Goal: Information Seeking & Learning: Check status

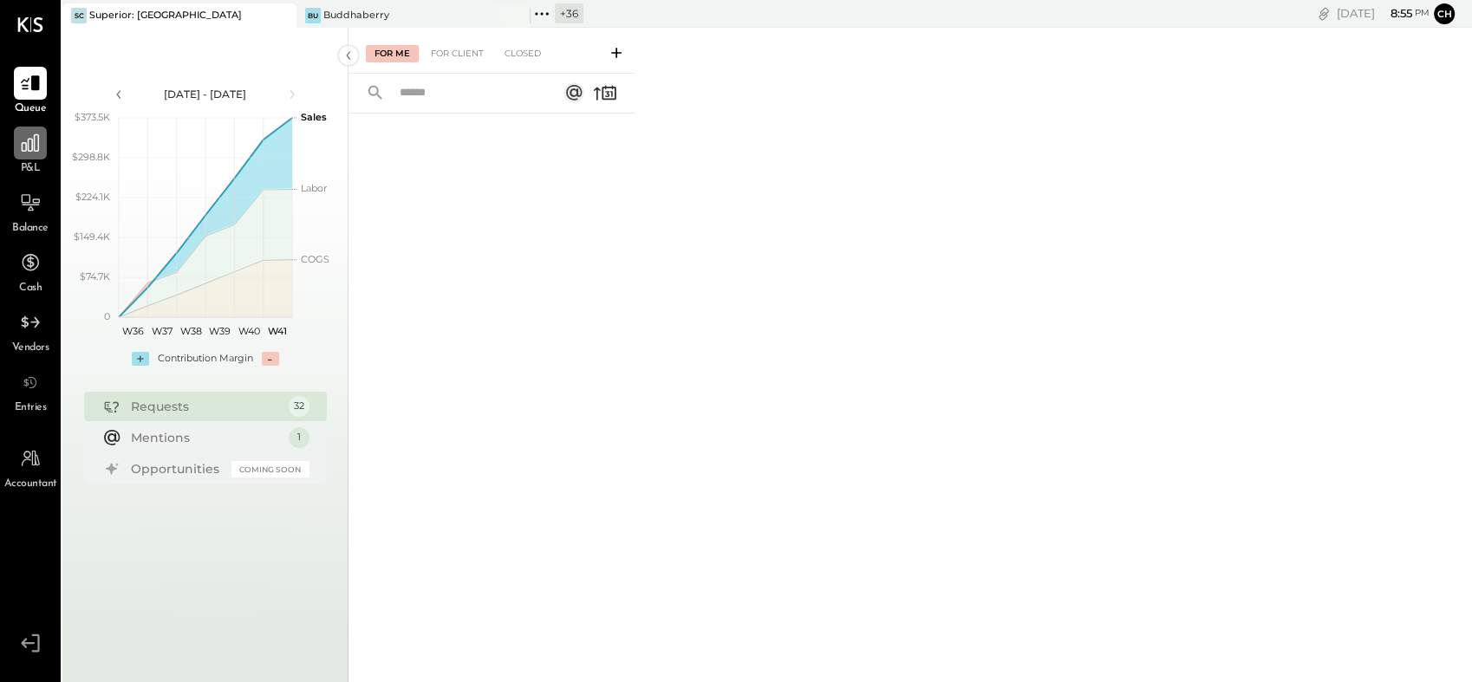
click at [14, 136] on div at bounding box center [30, 143] width 33 height 33
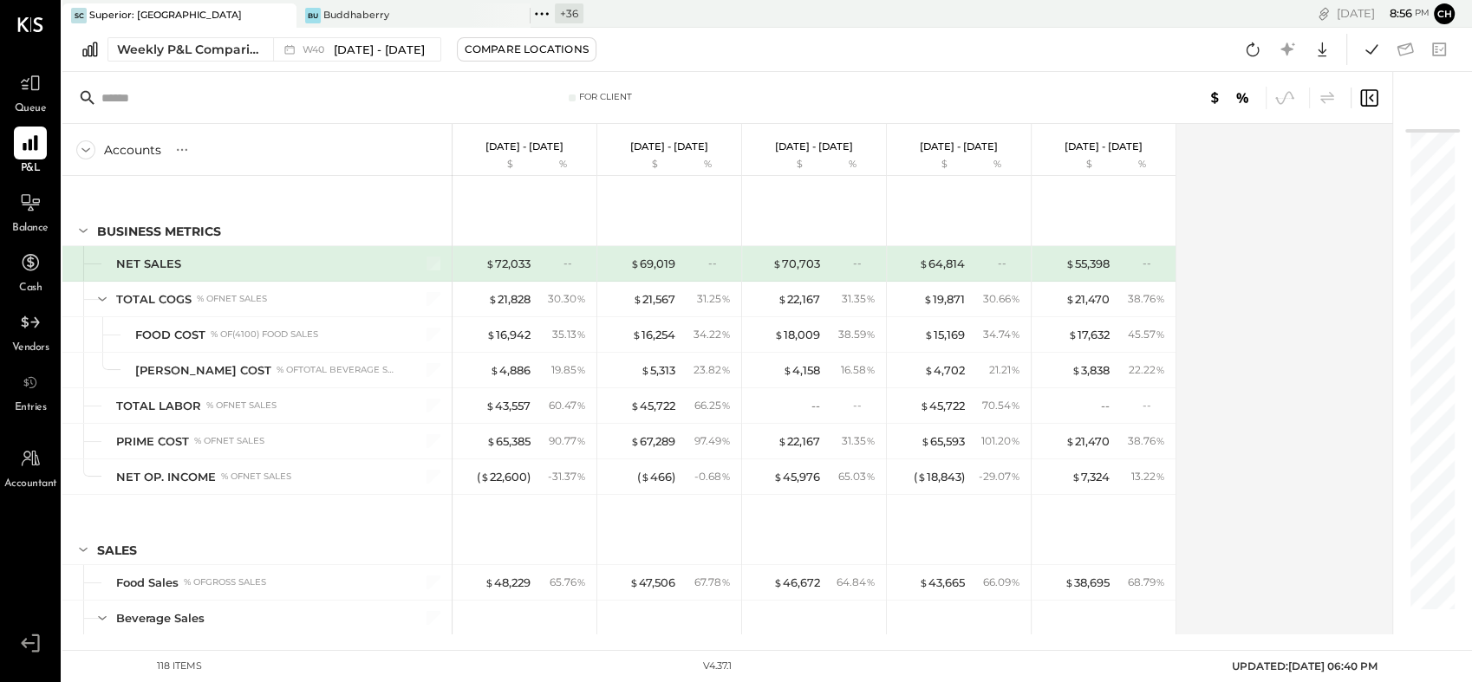
click at [1246, 54] on icon at bounding box center [1253, 49] width 23 height 23
